Goal: Check status: Check status

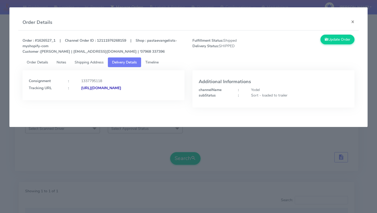
click at [350, 21] on button "×" at bounding box center [353, 22] width 12 height 14
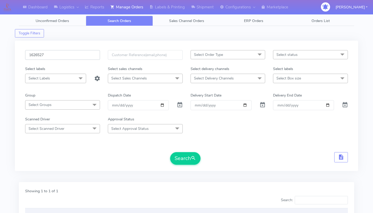
click at [59, 56] on input "1626527" at bounding box center [62, 55] width 75 height 10
paste input "0275"
type input "1620275"
click at [170, 152] on button "Search" at bounding box center [185, 158] width 30 height 13
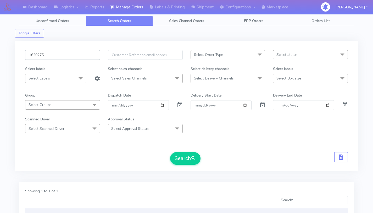
click at [44, 52] on input "1620275" at bounding box center [62, 55] width 75 height 10
click at [45, 54] on input "1620275" at bounding box center [62, 55] width 75 height 10
